Goal: Leave review/rating: Leave review/rating

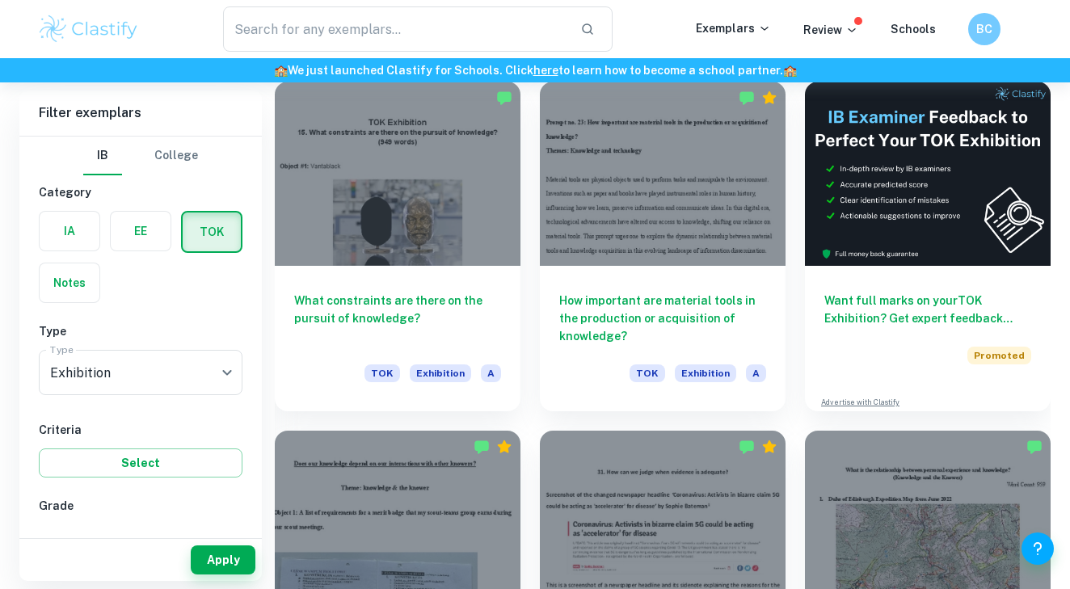
scroll to position [443, 0]
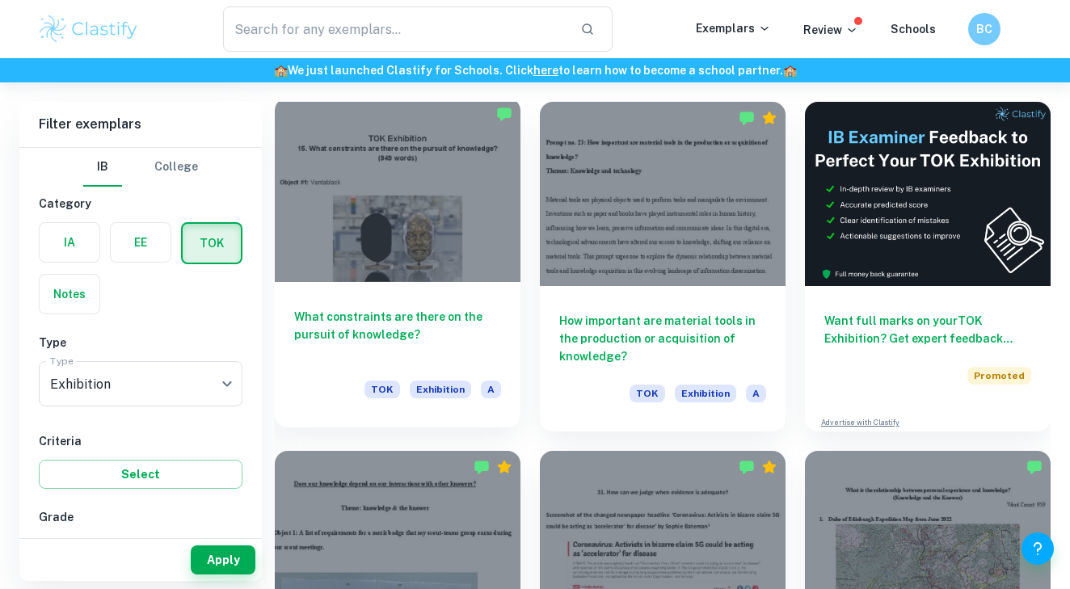
click at [417, 254] on div at bounding box center [398, 190] width 246 height 184
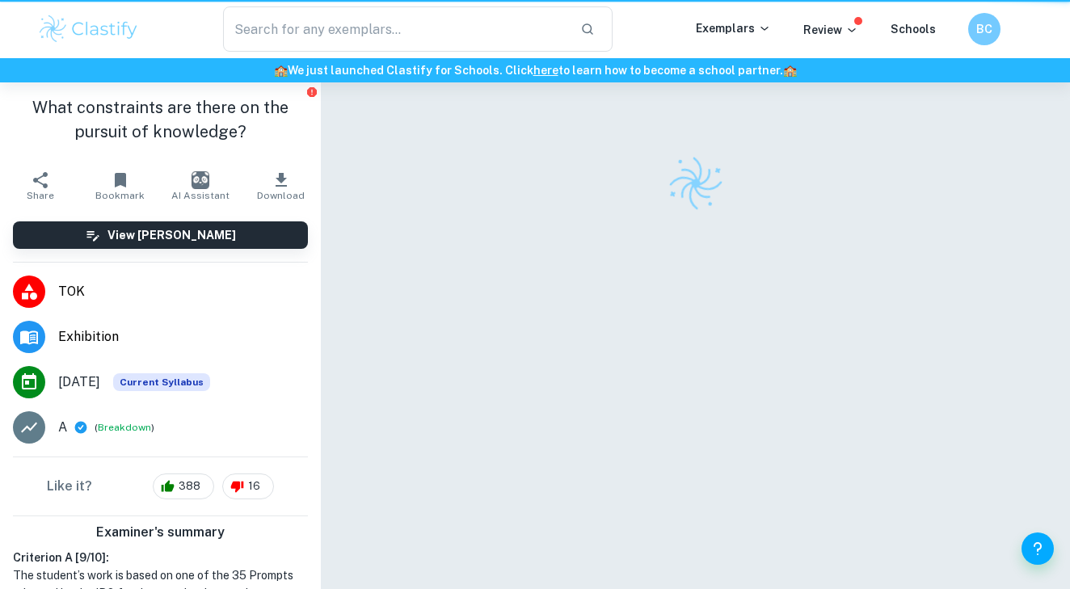
click at [417, 254] on div at bounding box center [695, 359] width 642 height 554
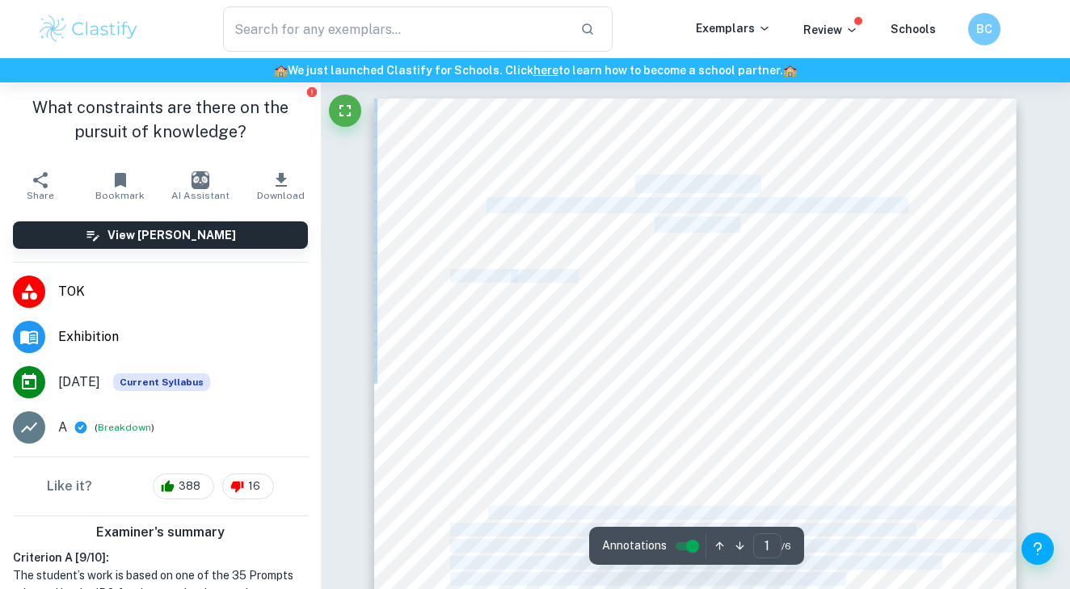
click at [442, 204] on div "TOK Exhibition 15. What constraints are there on the pursuit of knowledge? (949…" at bounding box center [695, 514] width 642 height 831
click at [423, 286] on div "TOK Exhibition 15. What constraints are there on the pursuit of knowledge? (949…" at bounding box center [695, 514] width 642 height 831
click at [426, 353] on div "TOK Exhibition 15. What constraints are there on the pursuit of knowledge? (949…" at bounding box center [695, 514] width 642 height 831
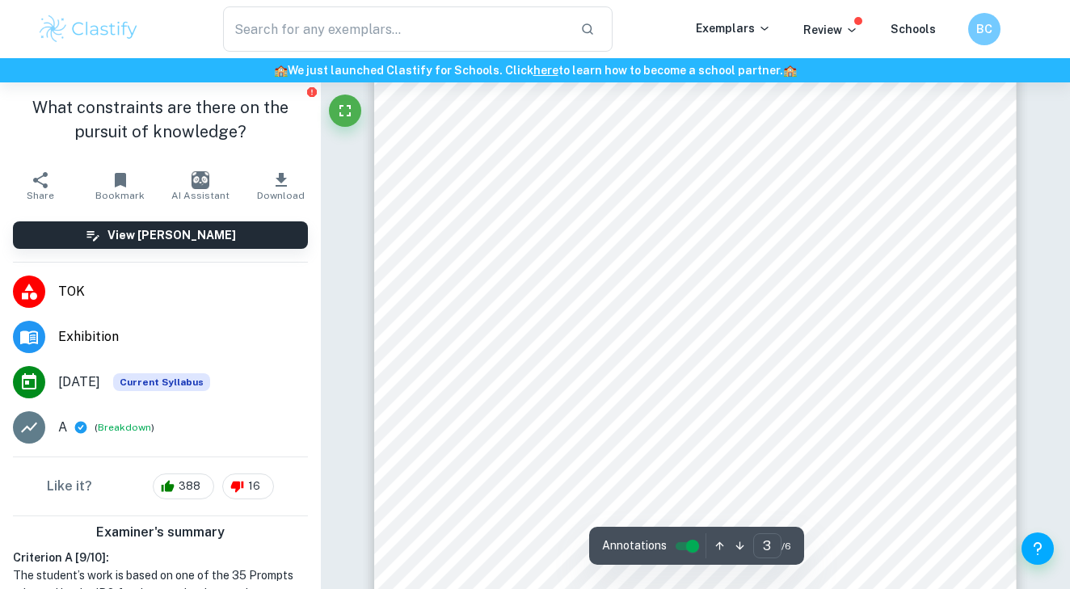
scroll to position [1727, 0]
type input "5"
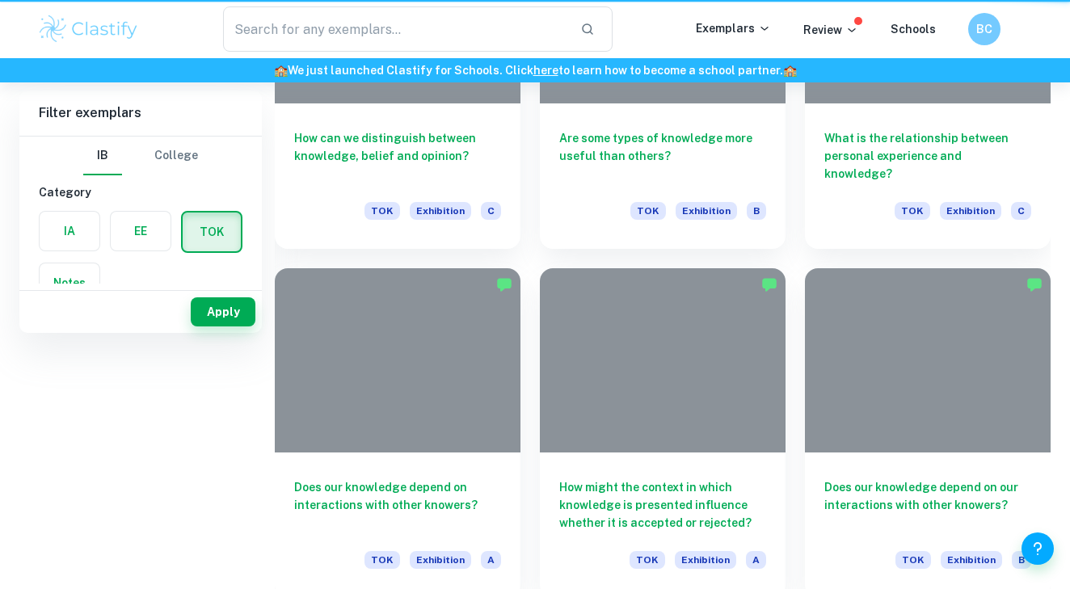
scroll to position [443, 0]
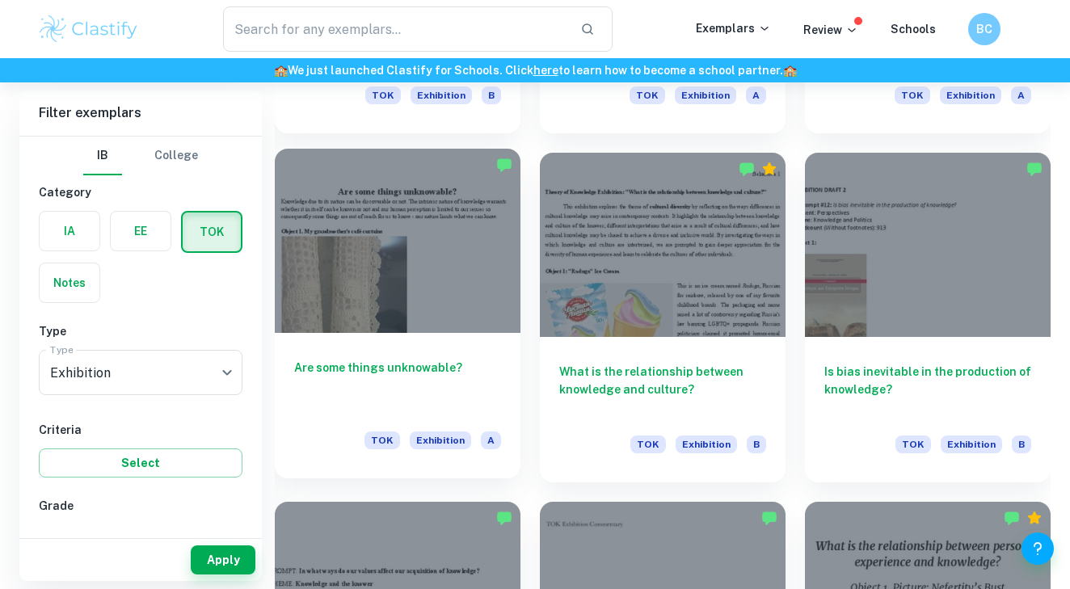
scroll to position [1797, 0]
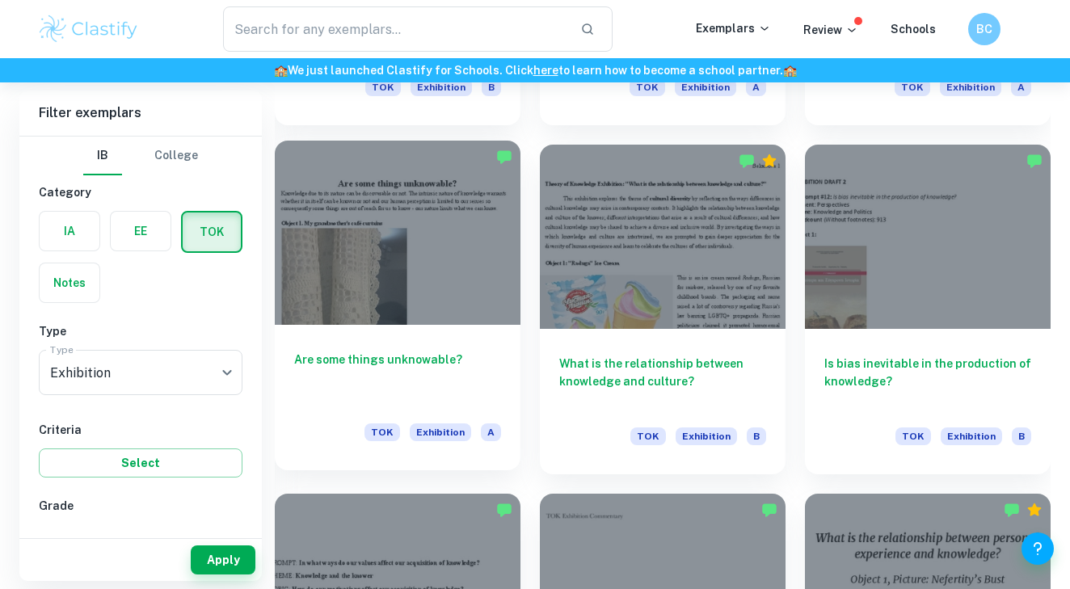
click at [442, 281] on div at bounding box center [398, 233] width 246 height 184
